Goal: Obtain resource: Obtain resource

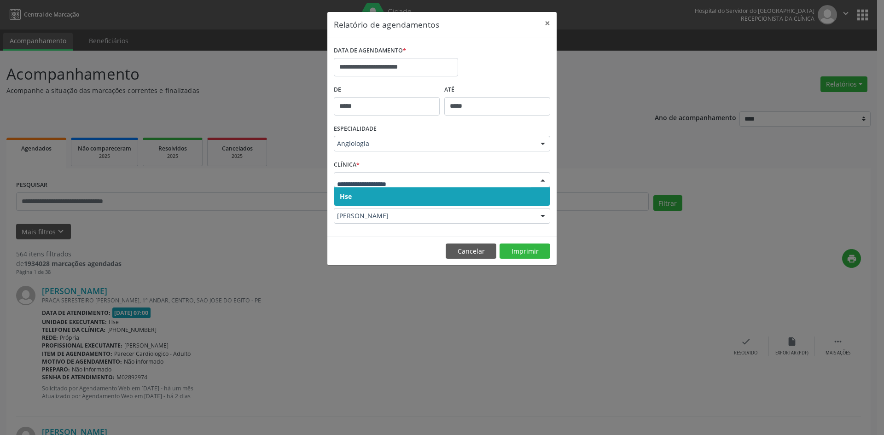
click at [347, 193] on span "Hse" at bounding box center [346, 196] width 12 height 9
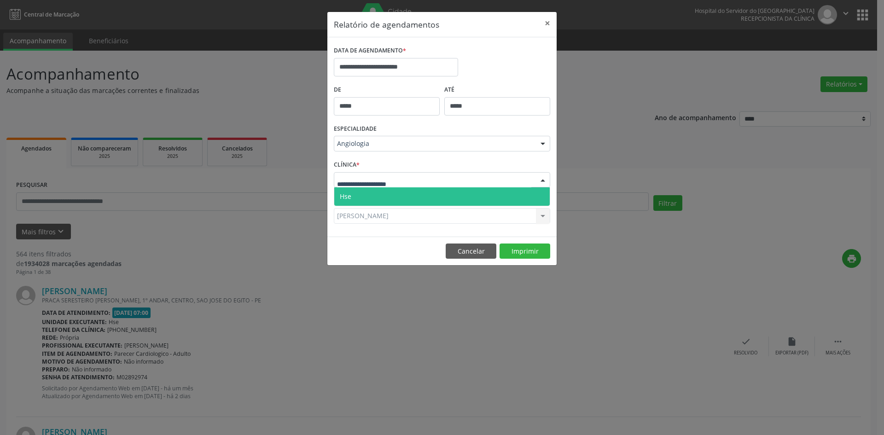
click at [360, 196] on span "Hse" at bounding box center [442, 196] width 216 height 18
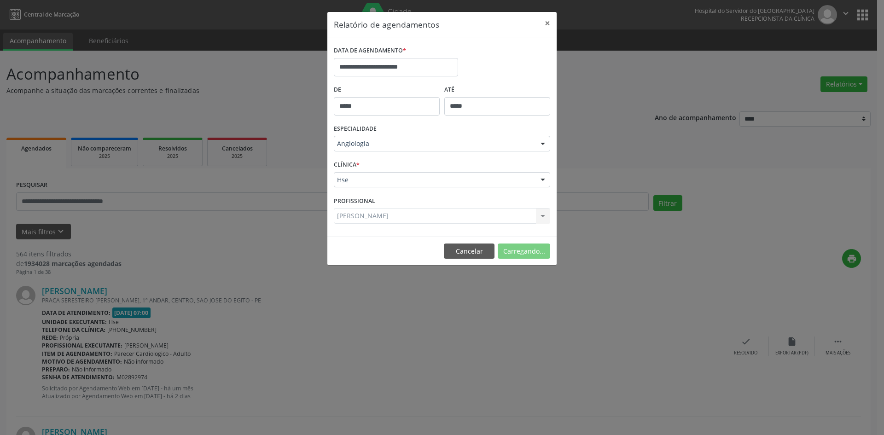
click at [351, 216] on div "[PERSON_NAME] Todos os profissionais [PERSON_NAME] [PERSON_NAME] [PERSON_NAME] …" at bounding box center [442, 216] width 216 height 16
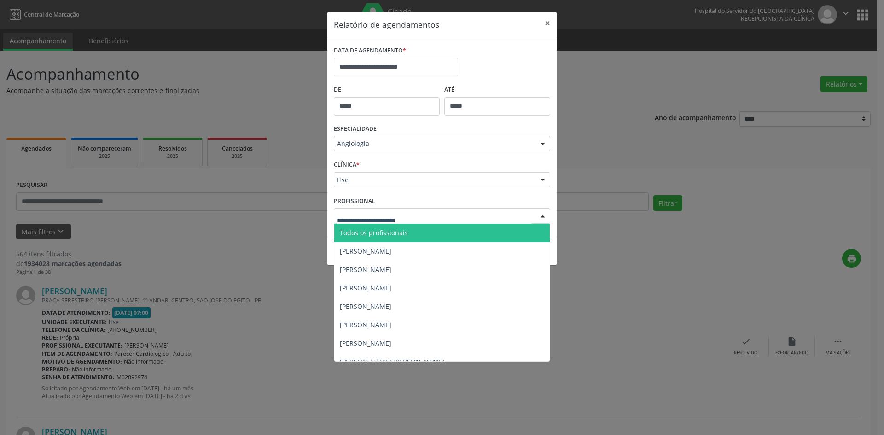
click at [365, 230] on span "Todos os profissionais" at bounding box center [374, 232] width 68 height 9
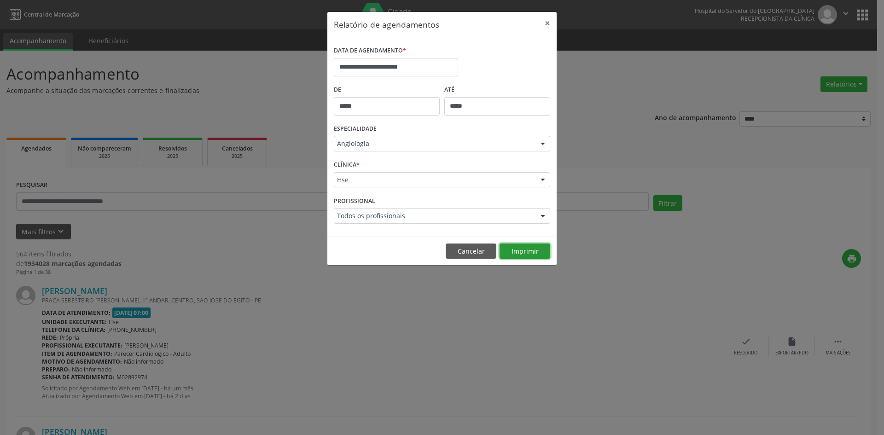
click at [534, 251] on button "Imprimir" at bounding box center [525, 252] width 51 height 16
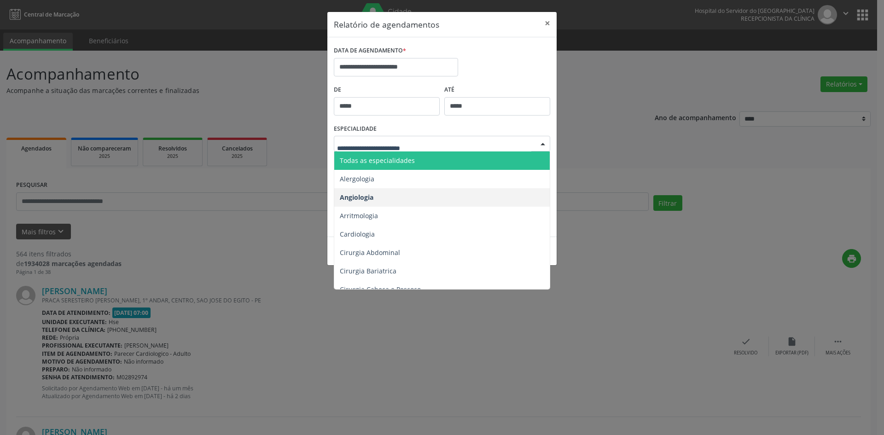
click at [546, 146] on div at bounding box center [543, 144] width 14 height 16
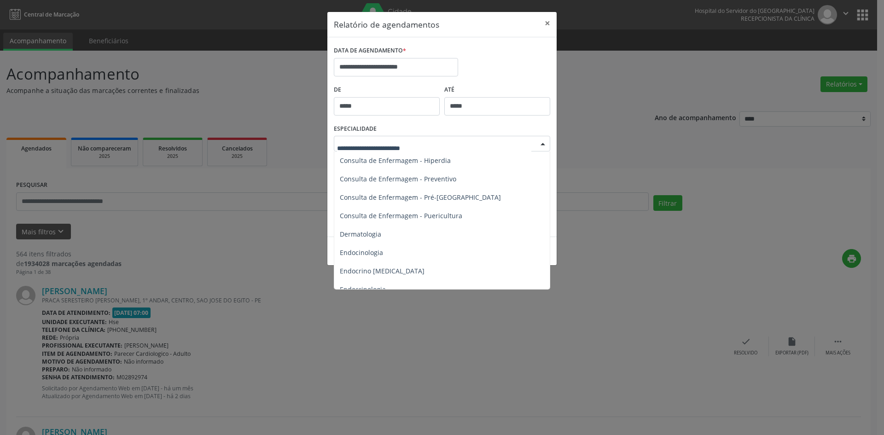
scroll to position [415, 0]
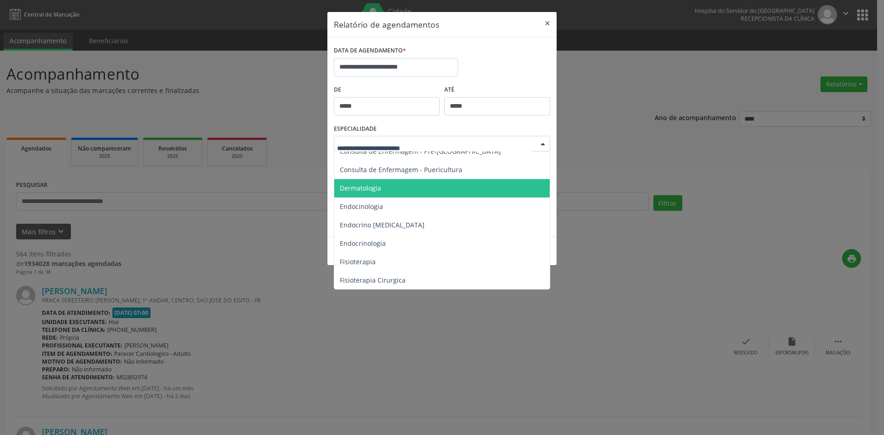
click at [377, 187] on span "Dermatologia" at bounding box center [360, 188] width 41 height 9
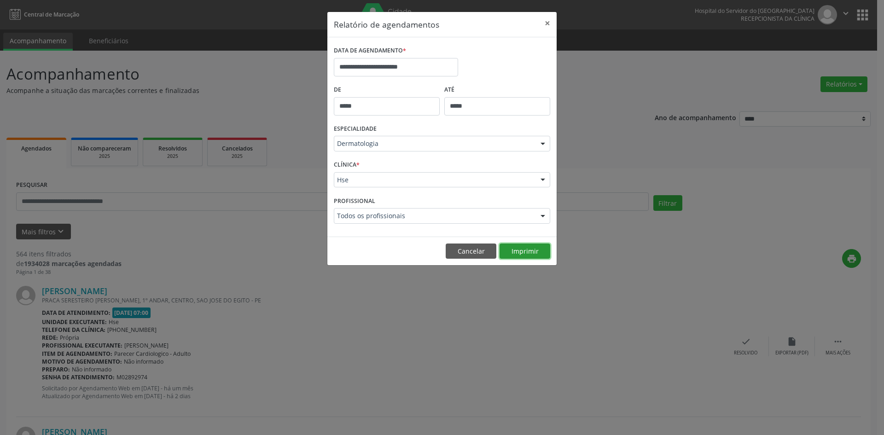
click at [529, 249] on button "Imprimir" at bounding box center [525, 252] width 51 height 16
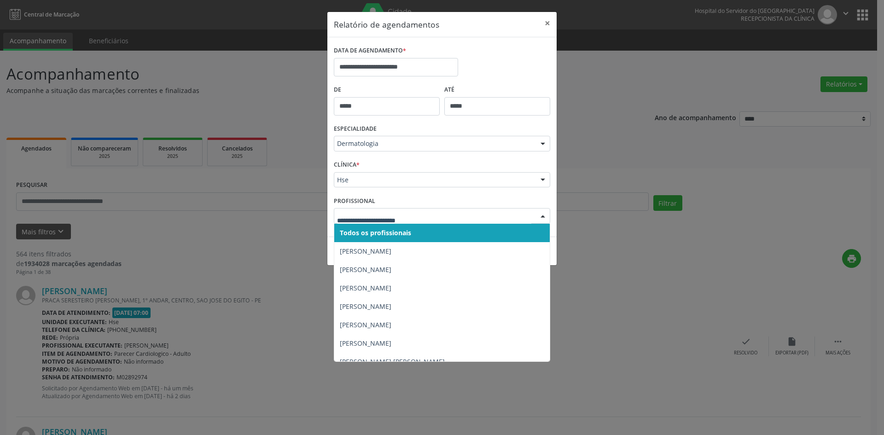
click at [541, 216] on div at bounding box center [543, 217] width 14 height 16
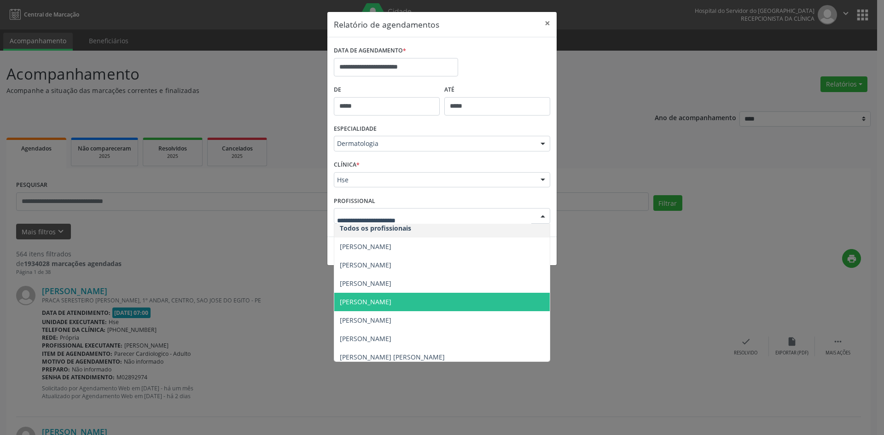
scroll to position [0, 0]
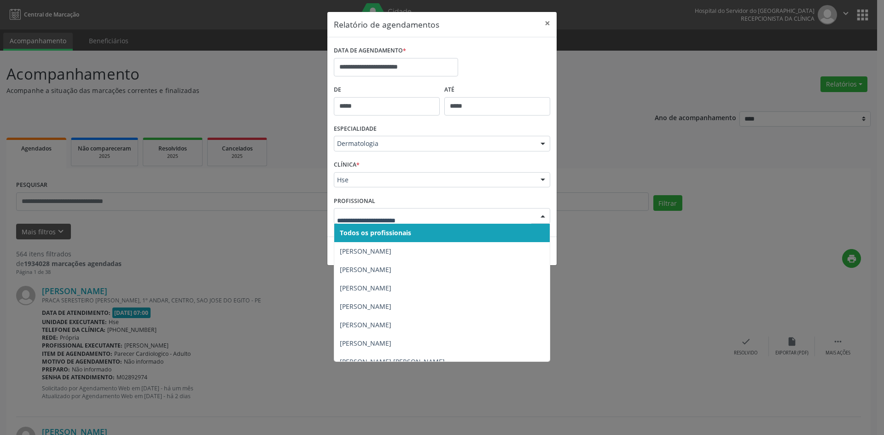
click at [370, 232] on span "Todos os profissionais" at bounding box center [375, 232] width 71 height 9
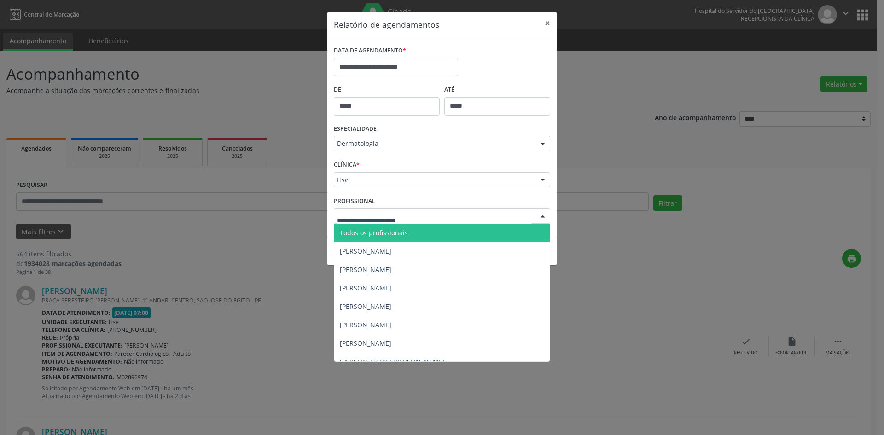
click at [368, 233] on span "Todos os profissionais" at bounding box center [374, 232] width 68 height 9
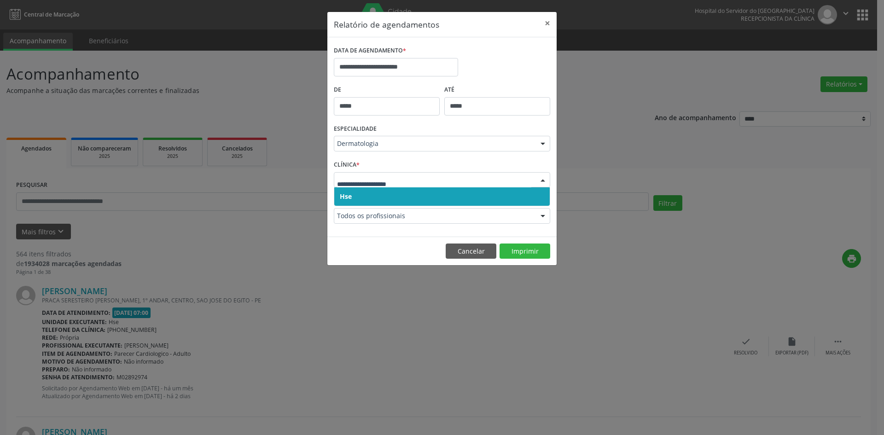
click at [345, 196] on span "Hse" at bounding box center [346, 196] width 12 height 9
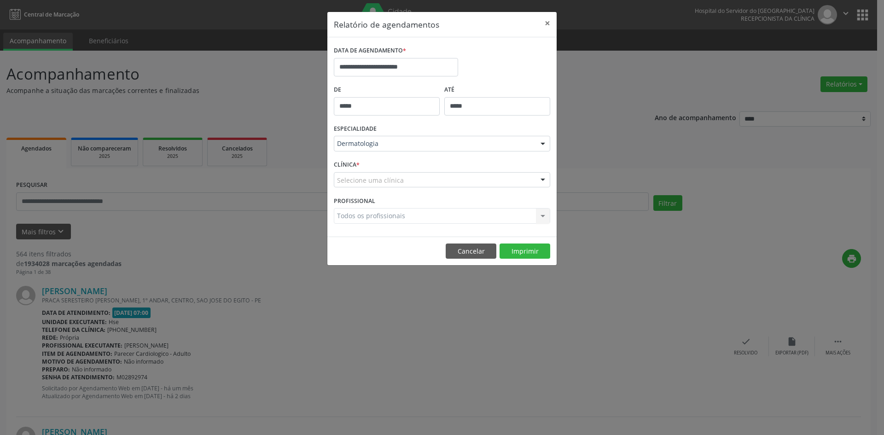
click at [345, 185] on div "Selecione uma clínica" at bounding box center [442, 180] width 216 height 16
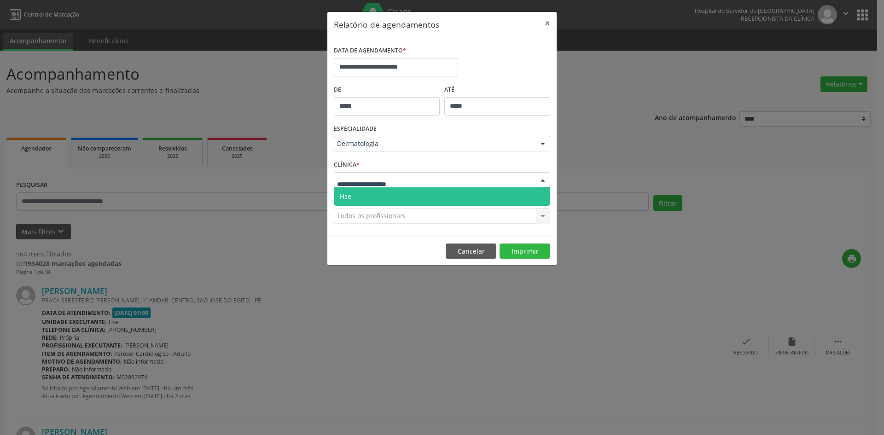
click at [346, 195] on span "Hse" at bounding box center [346, 196] width 12 height 9
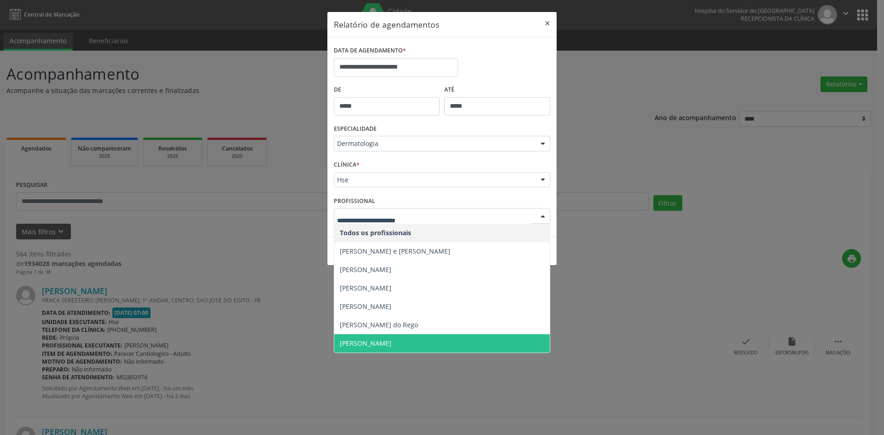
click at [380, 343] on span "[PERSON_NAME]" at bounding box center [366, 343] width 52 height 9
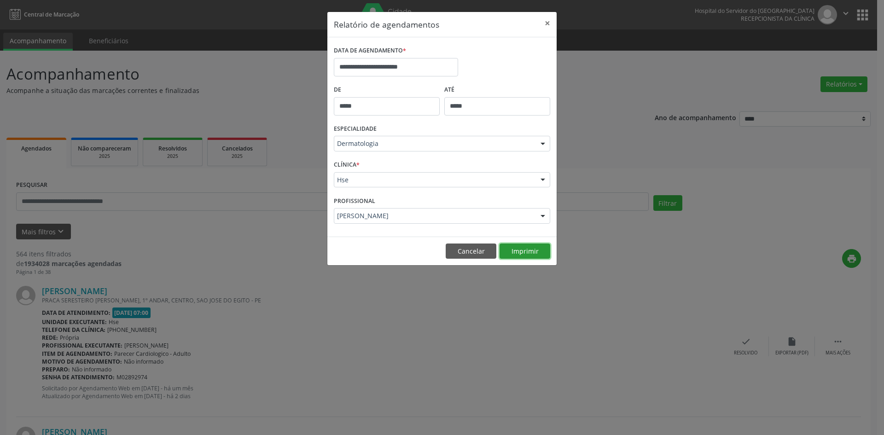
click at [522, 252] on button "Imprimir" at bounding box center [525, 252] width 51 height 16
